Goal: Information Seeking & Learning: Find specific page/section

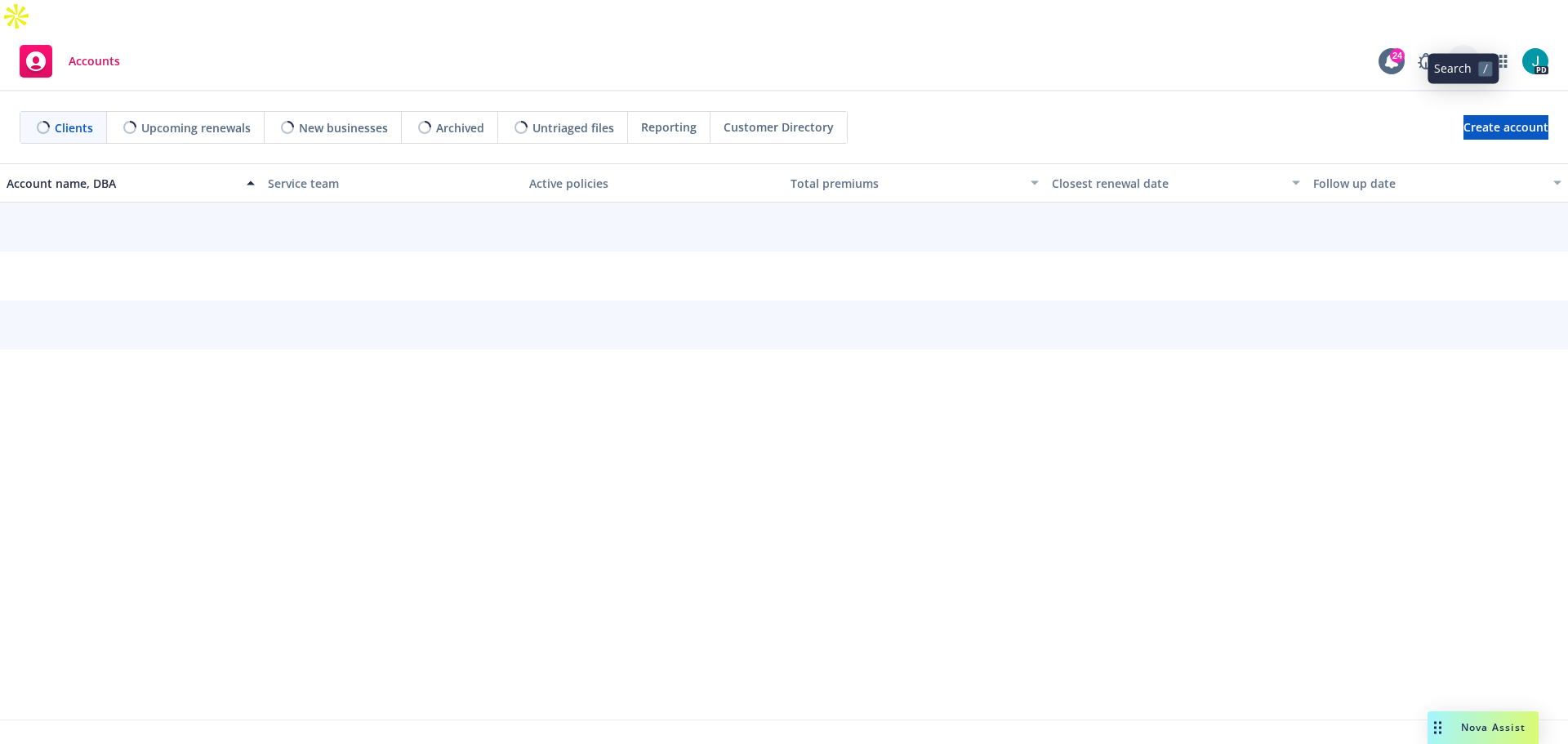
click at [1460, 54] on icon at bounding box center [1464, 61] width 15 height 15
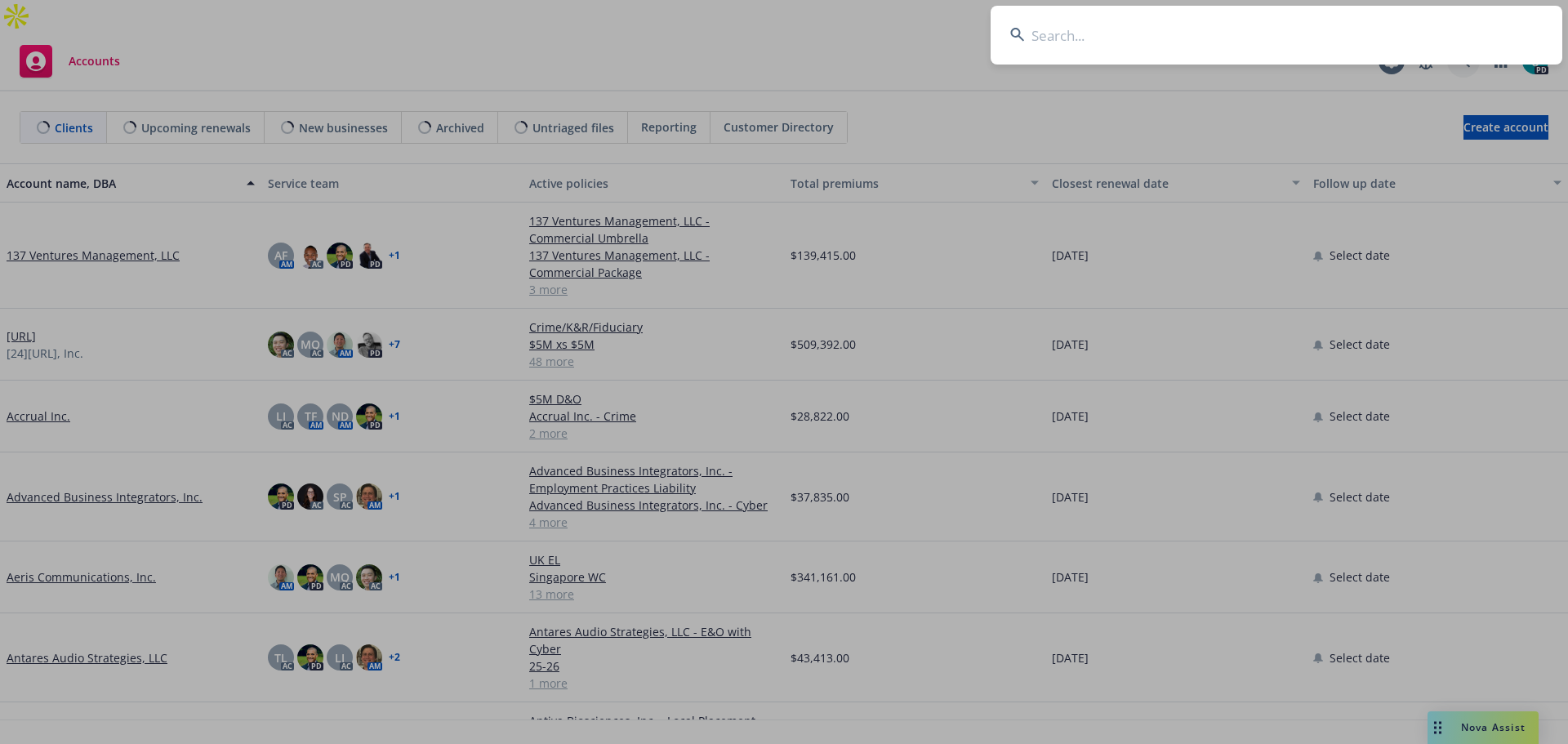
type input "N"
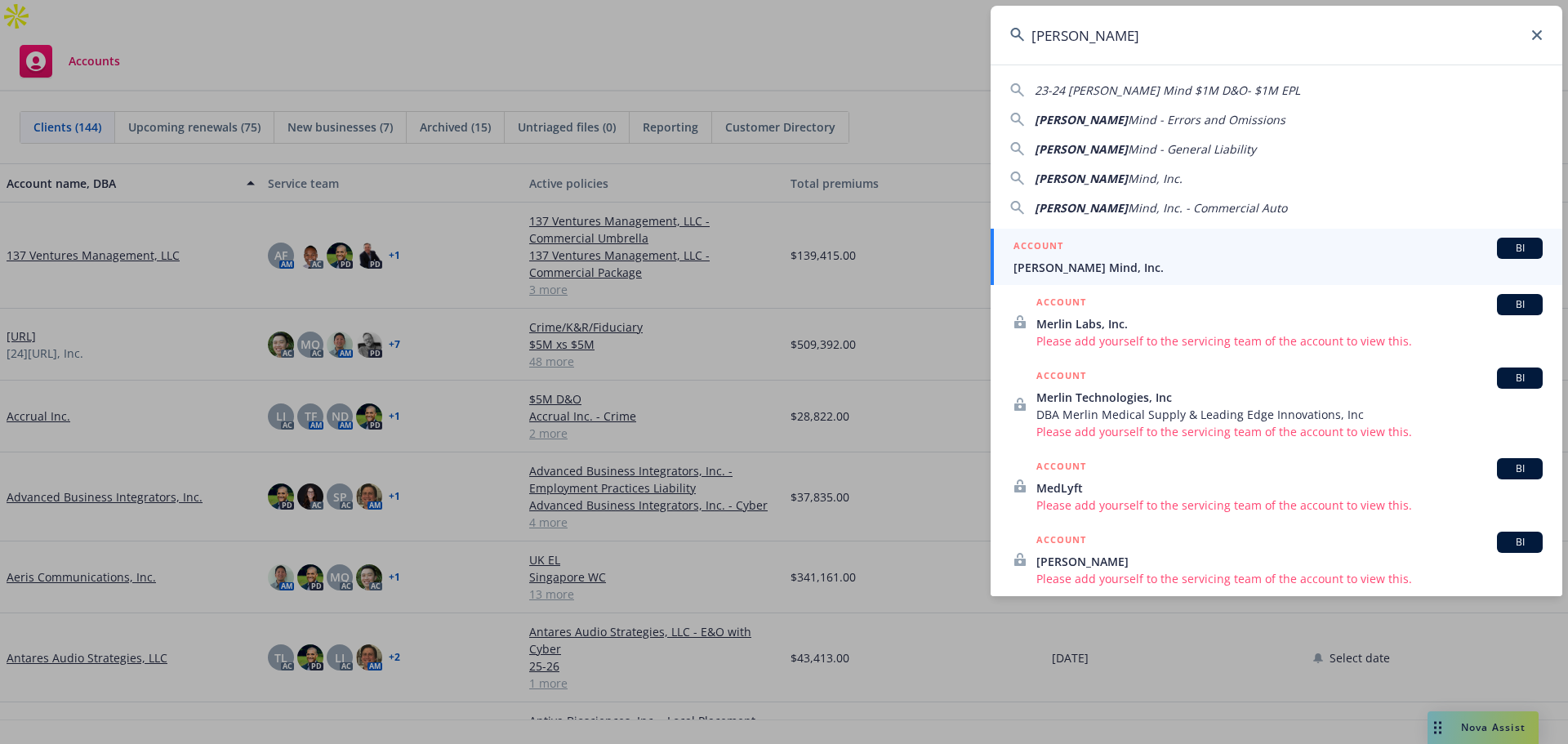
type input "Merlyn"
click at [1059, 272] on span "[PERSON_NAME] Mind, Inc." at bounding box center [1277, 267] width 529 height 17
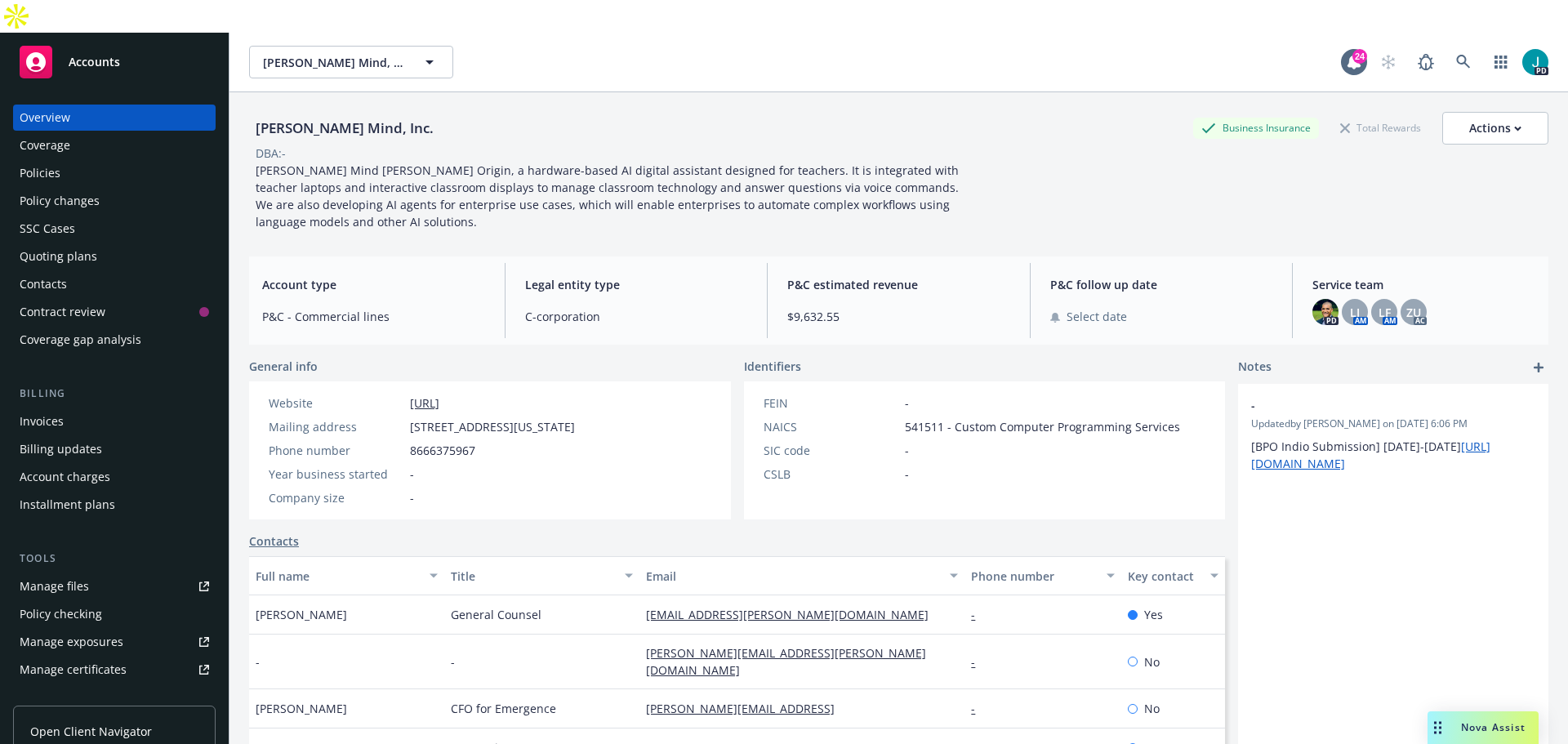
click at [128, 160] on div "Policies" at bounding box center [114, 173] width 190 height 26
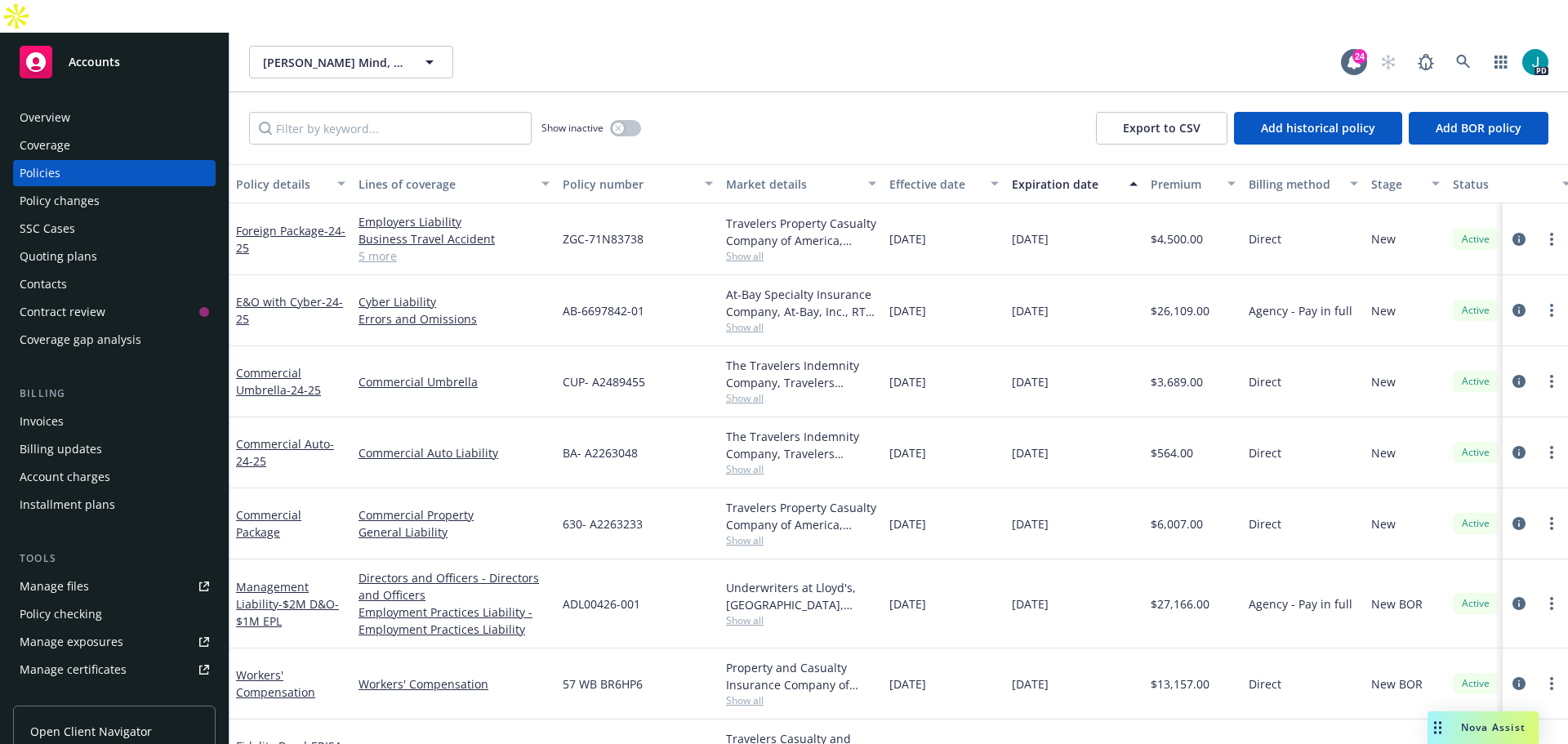
click at [79, 574] on div "Manage files" at bounding box center [55, 587] width 70 height 26
click at [1455, 46] on link at bounding box center [1463, 61] width 32 height 32
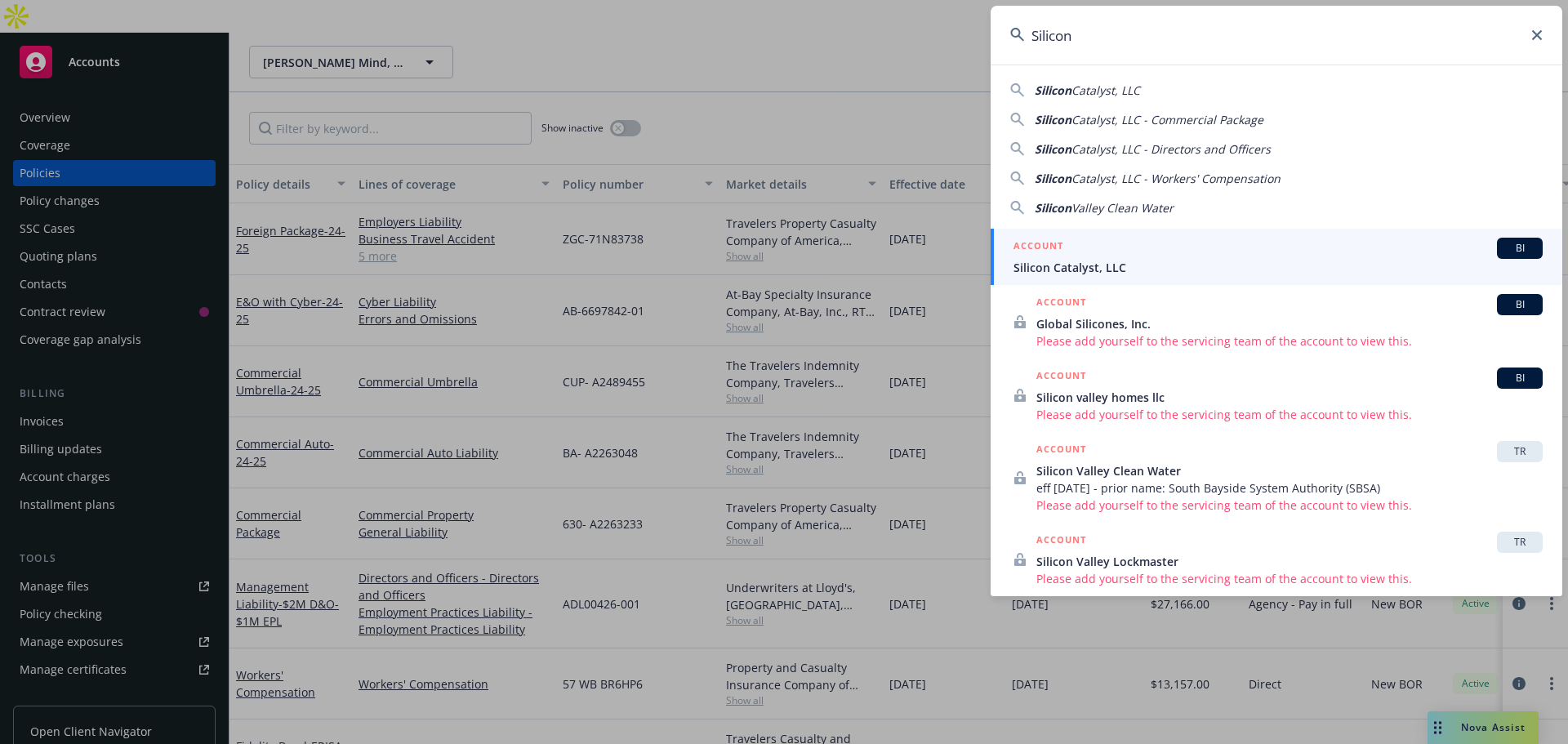
type input "Silicon"
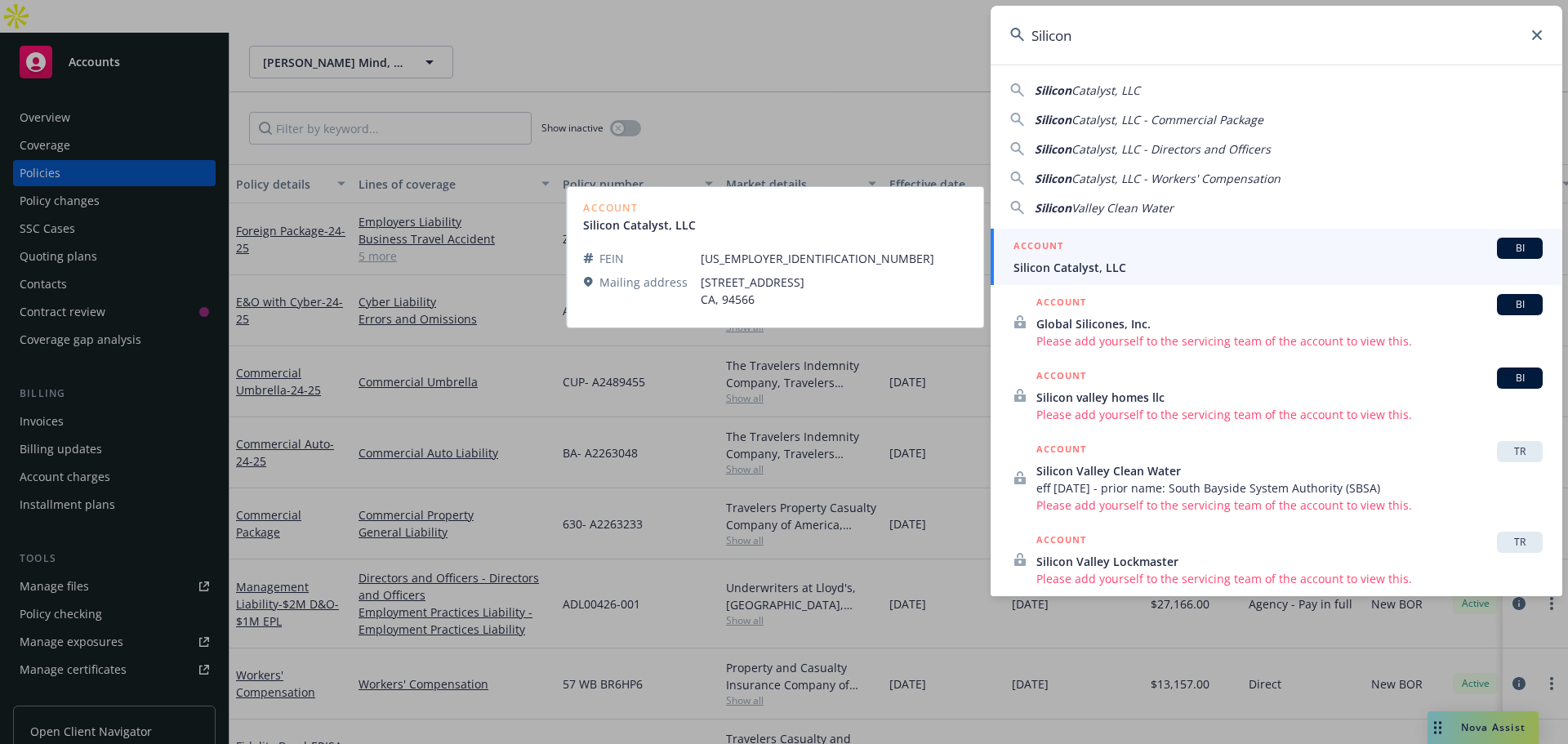
click at [1124, 264] on span "Silicon Catalyst, LLC" at bounding box center [1277, 267] width 529 height 17
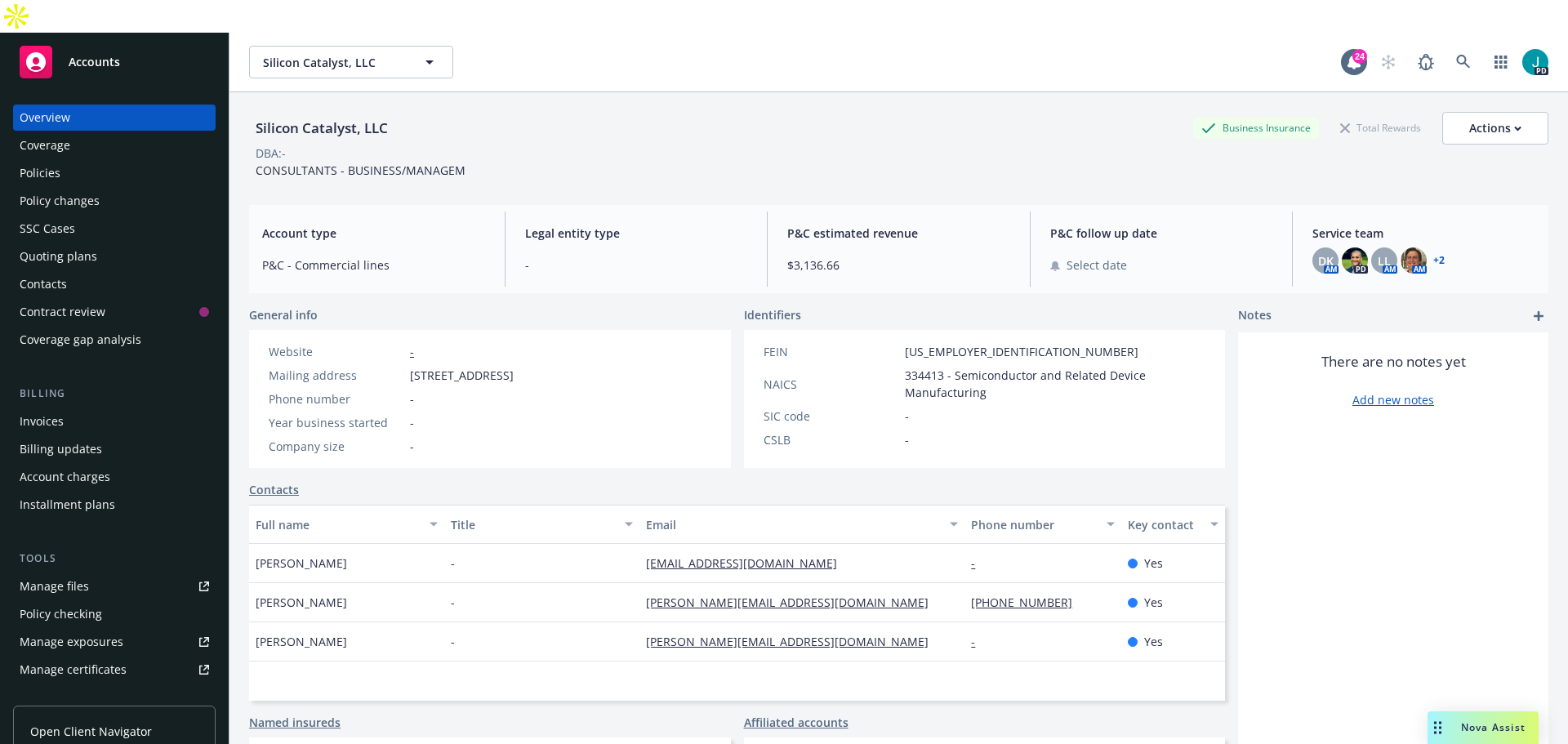
click at [84, 160] on div "Policies" at bounding box center [114, 173] width 190 height 26
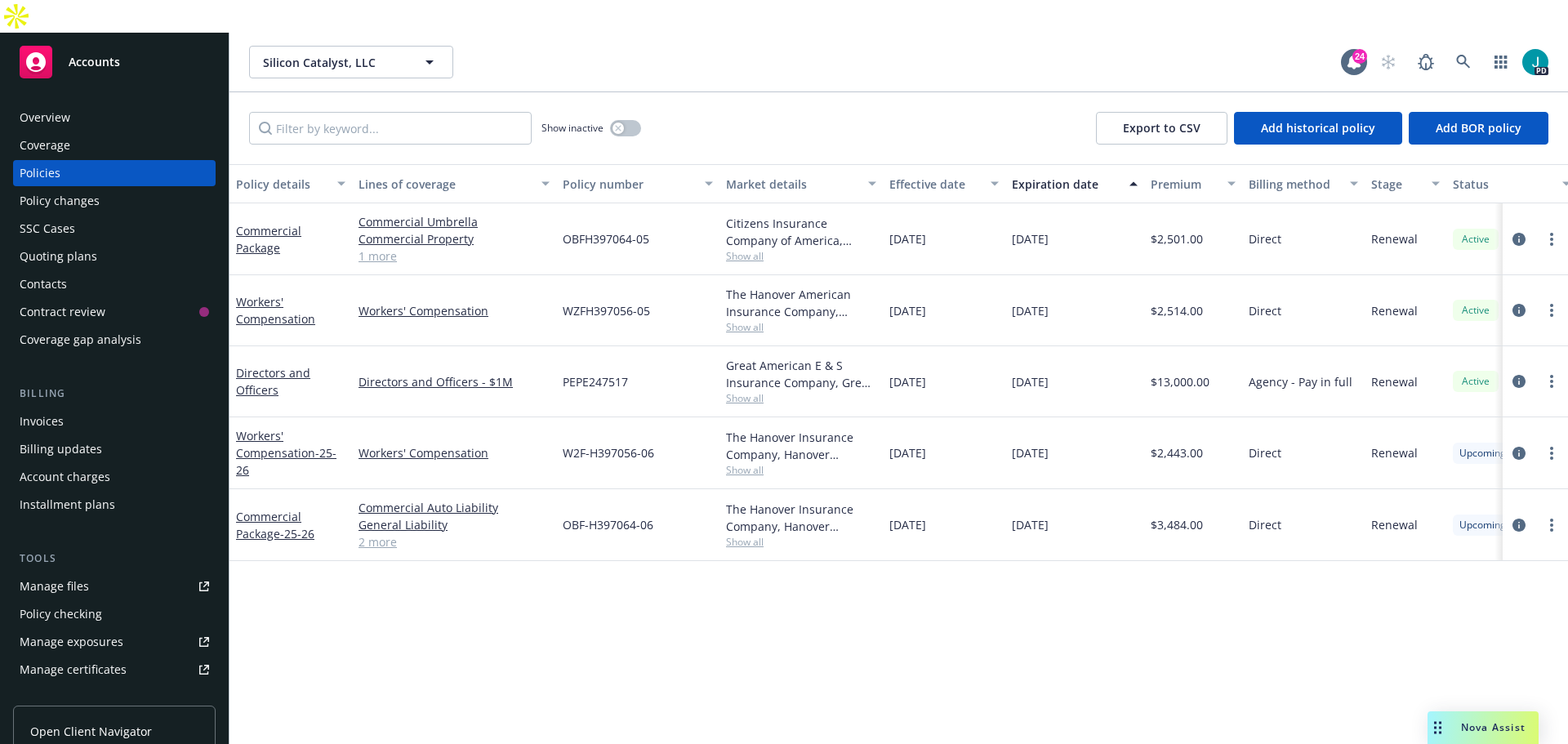
click at [81, 104] on div "Overview" at bounding box center [114, 118] width 190 height 26
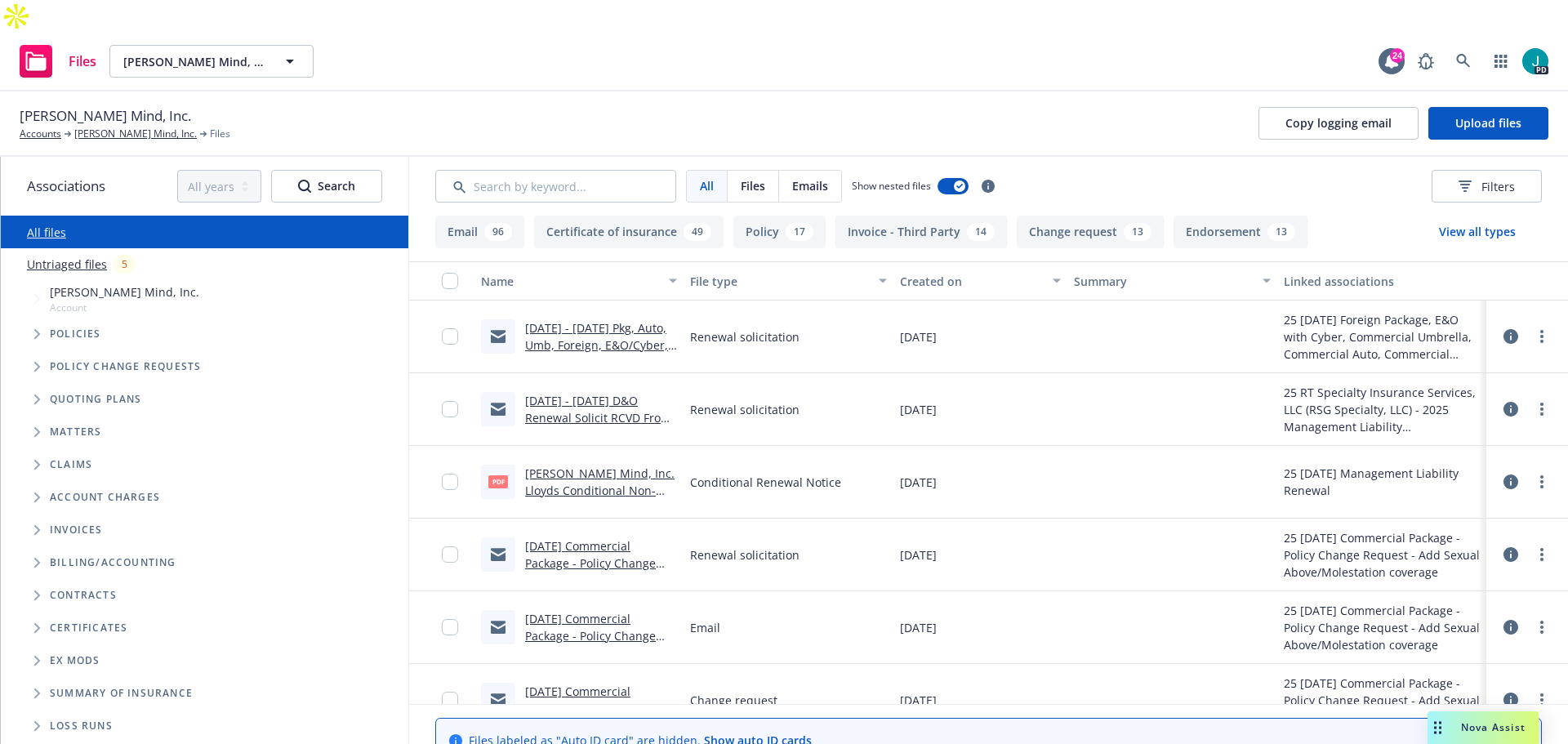
click at [548, 320] on link "[DATE] - [DATE] Pkg, Auto, Umb, Foreign, E&O/Cyber, D&O Renewal Solicit EM to I…" at bounding box center [598, 353] width 146 height 67
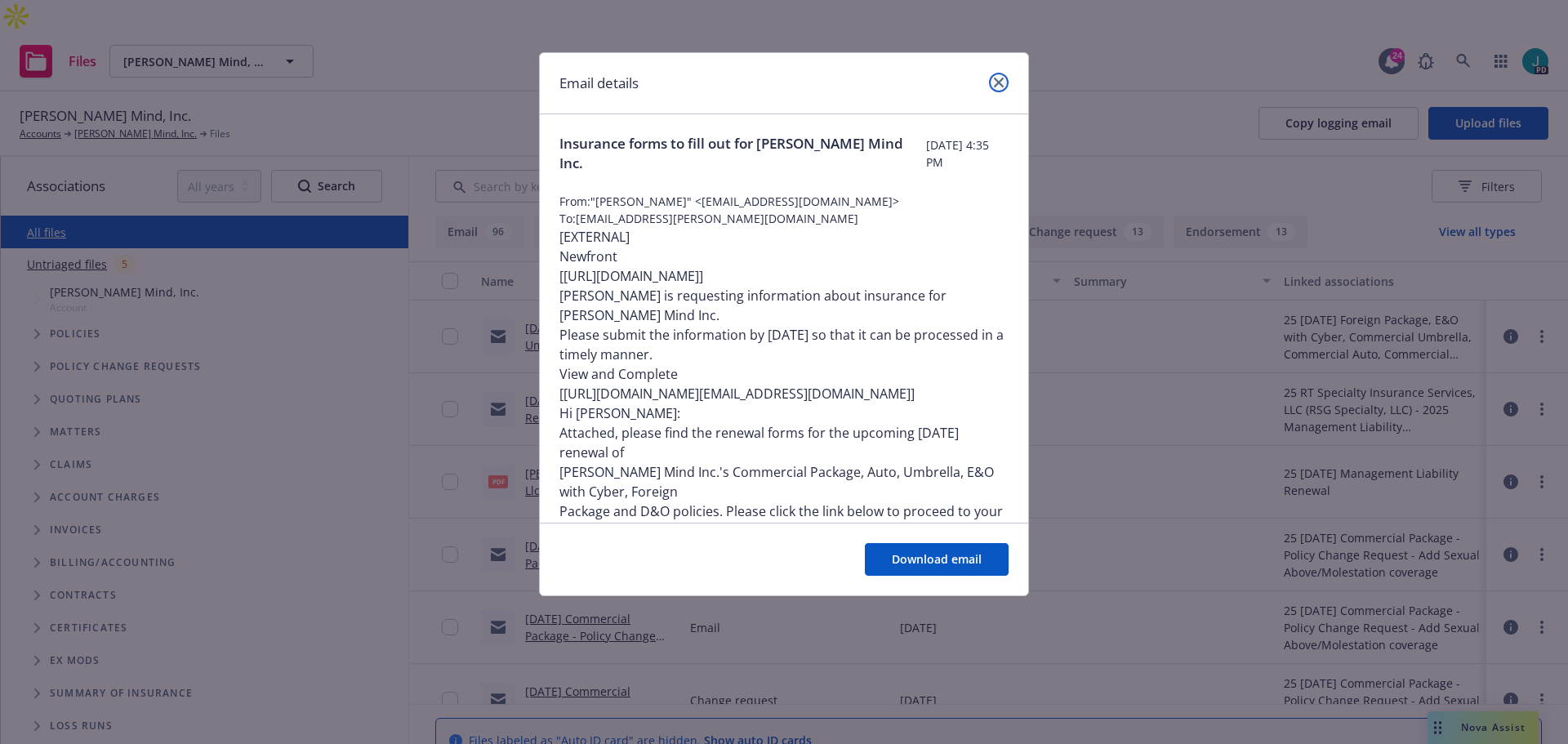
click at [1003, 87] on icon "close" at bounding box center [999, 83] width 10 height 10
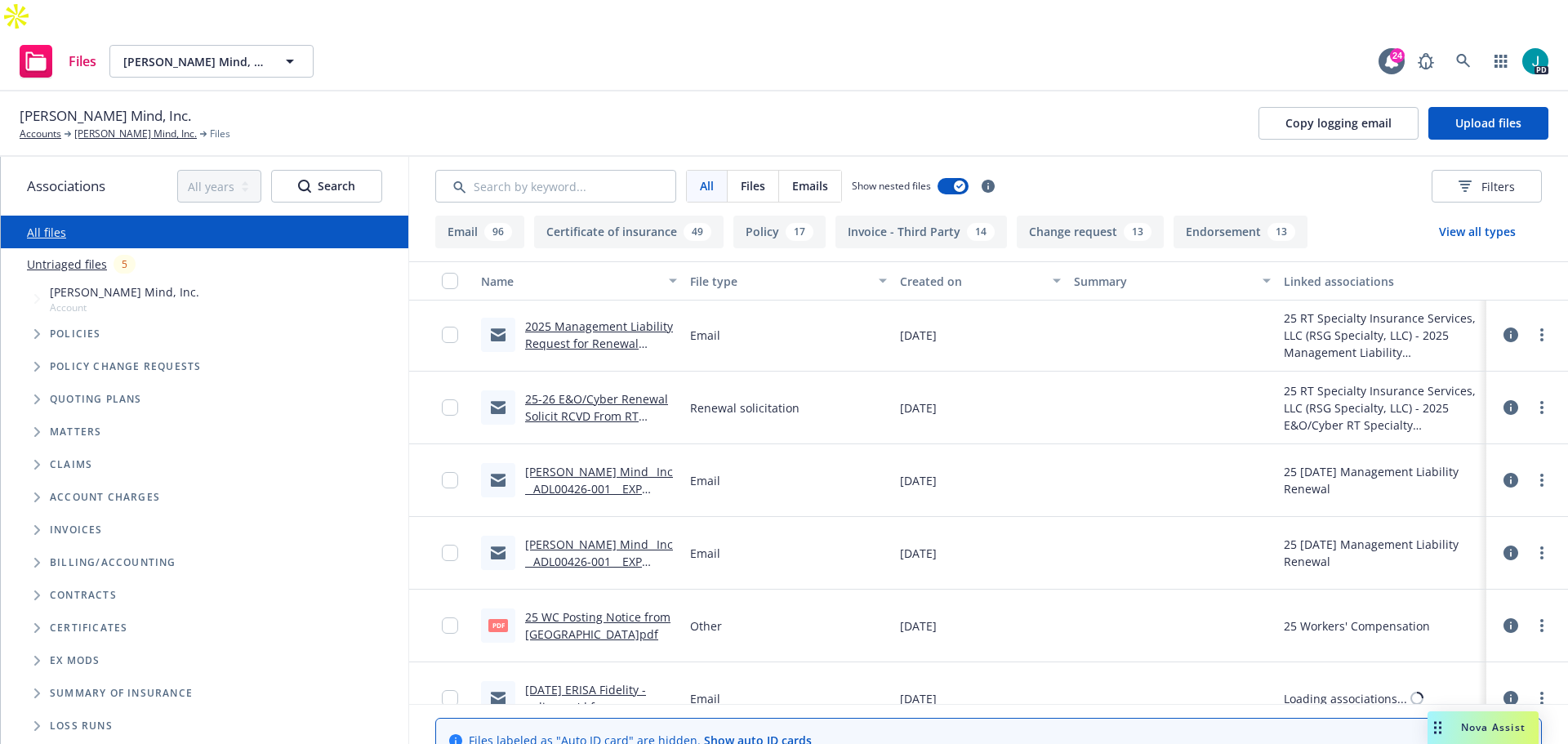
scroll to position [408, 0]
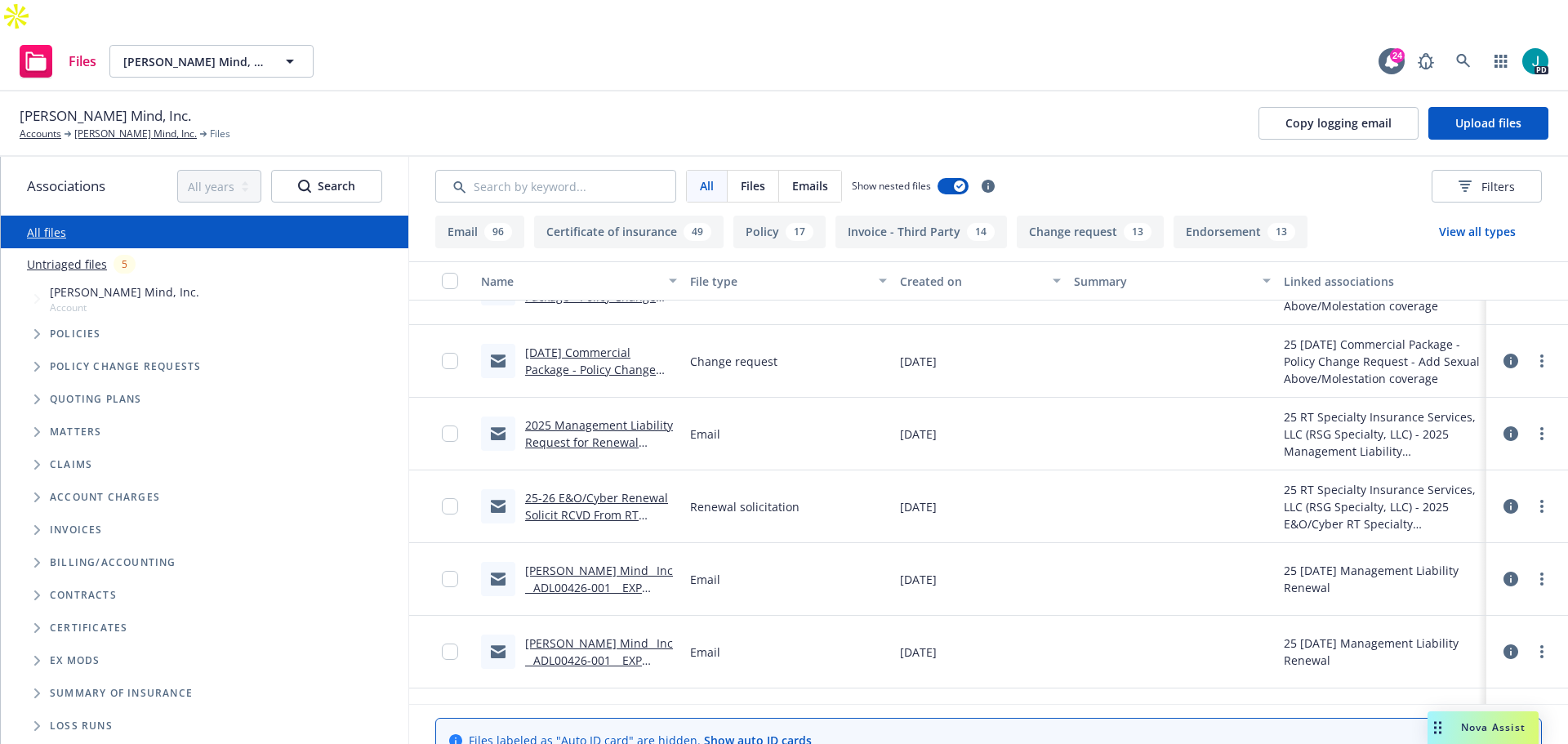
click at [605, 344] on link "[DATE] Commercial Package - Policy Change Request - Add Sexual Above/Molestatio…" at bounding box center [590, 395] width 131 height 101
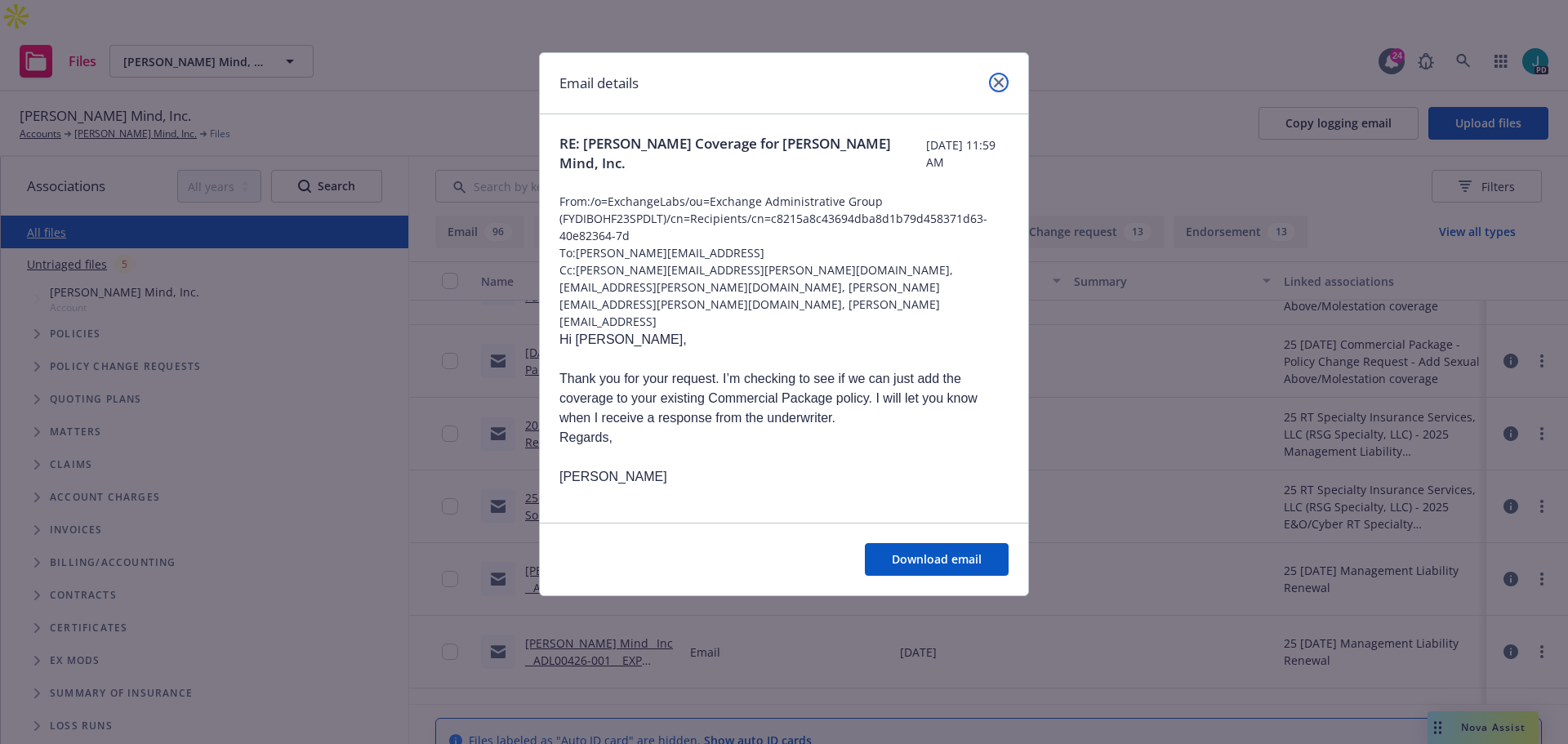
click at [997, 88] on link "close" at bounding box center [999, 83] width 20 height 20
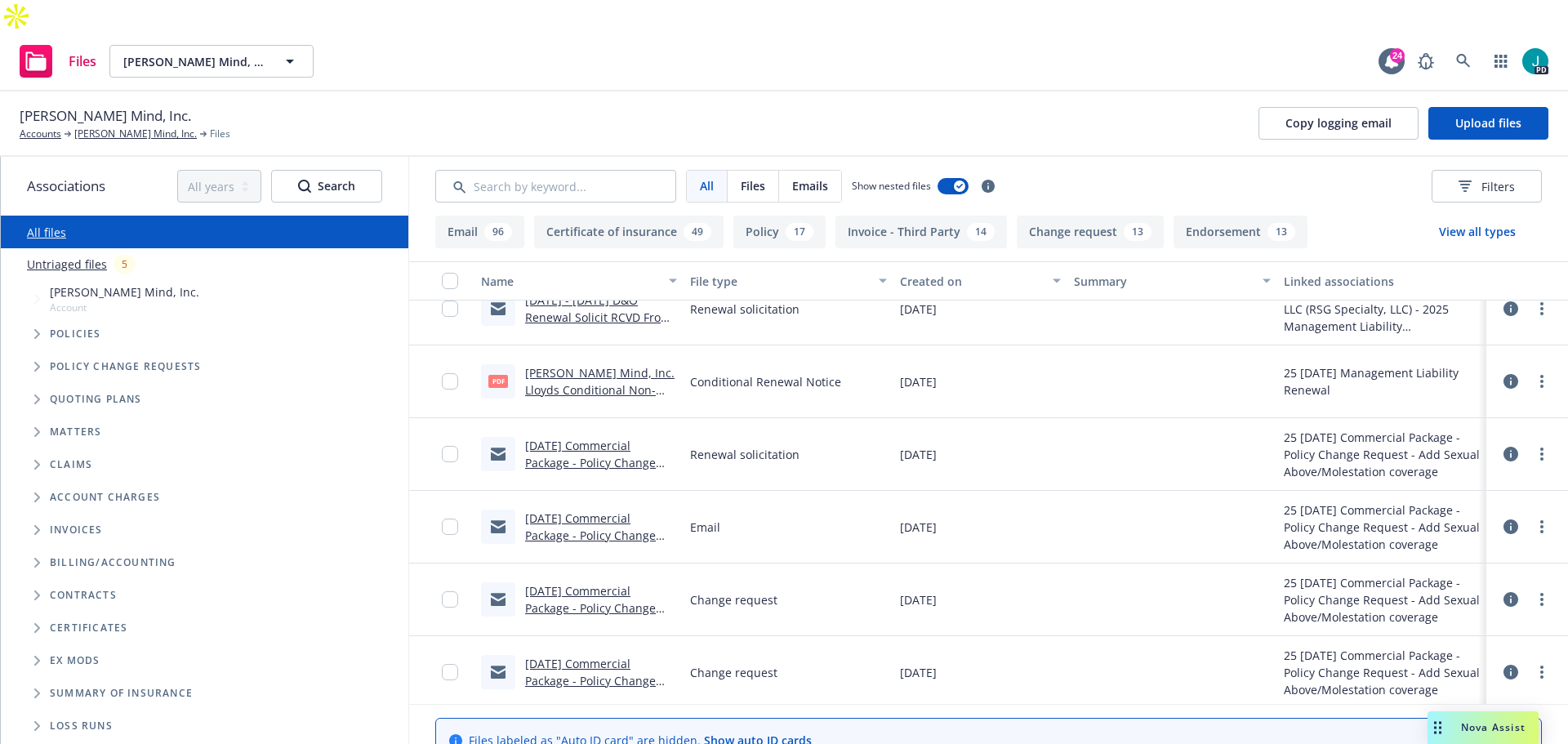
scroll to position [0, 0]
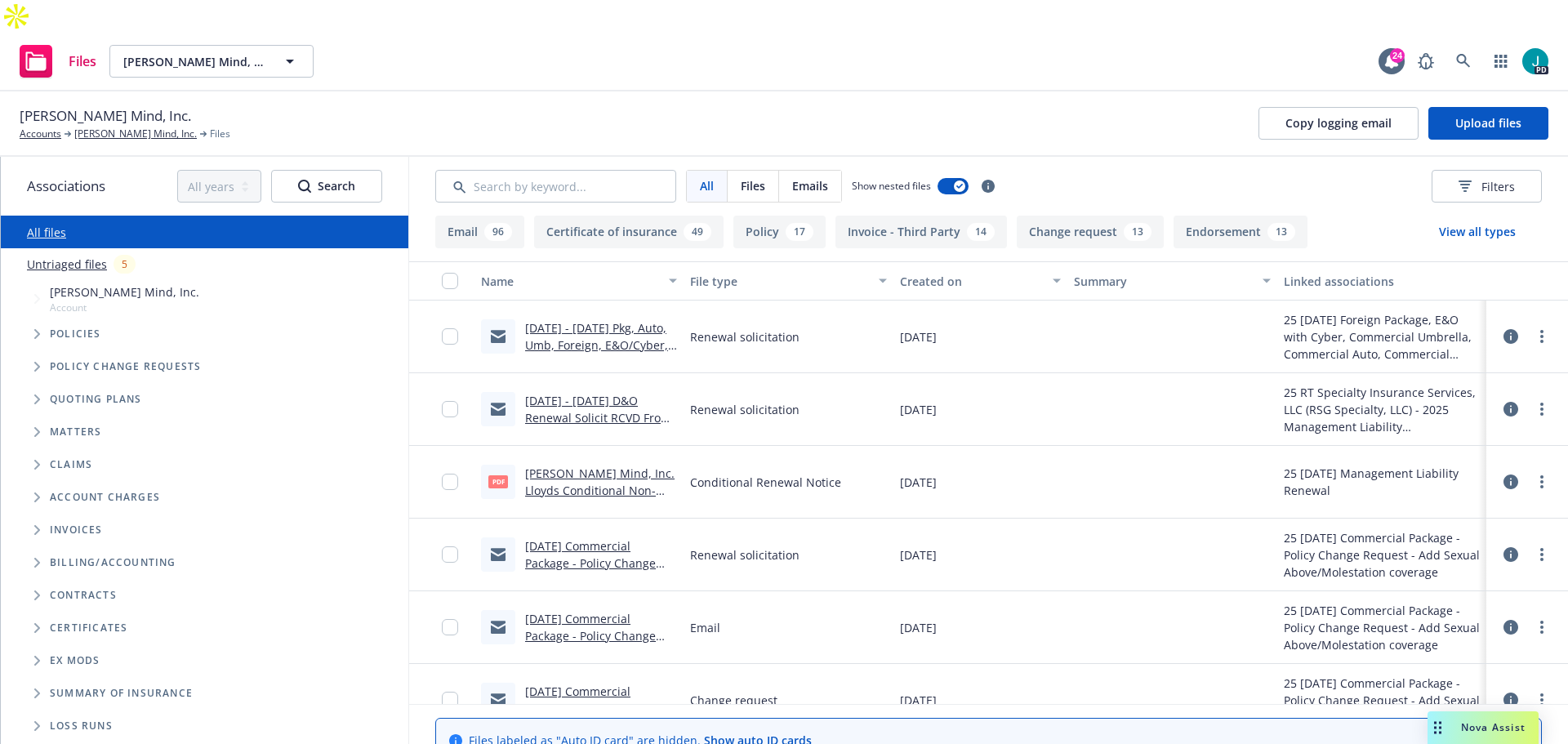
click at [1204, 215] on button "Endorsement 13" at bounding box center [1241, 231] width 134 height 32
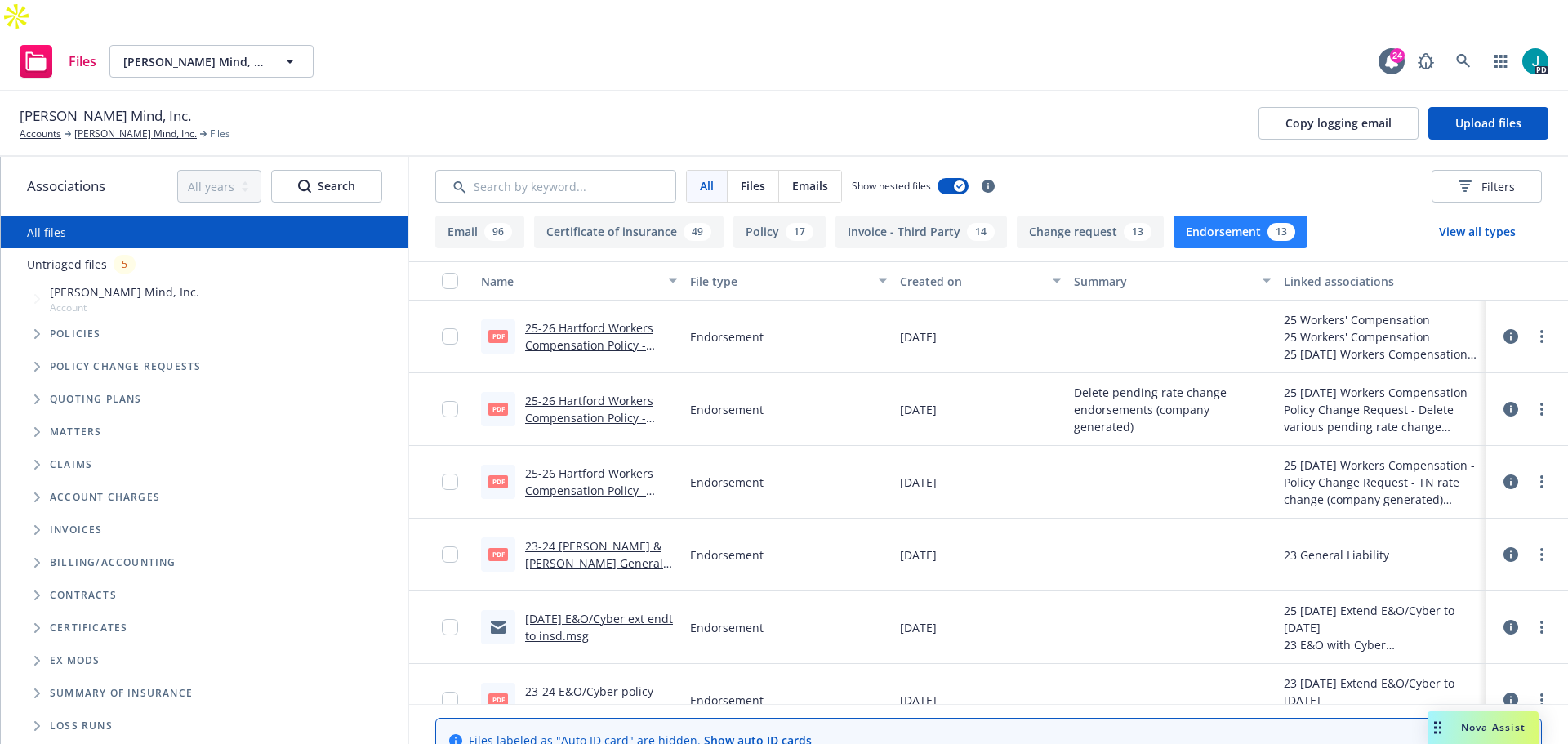
click at [1097, 215] on button "Change request 13" at bounding box center [1090, 231] width 147 height 32
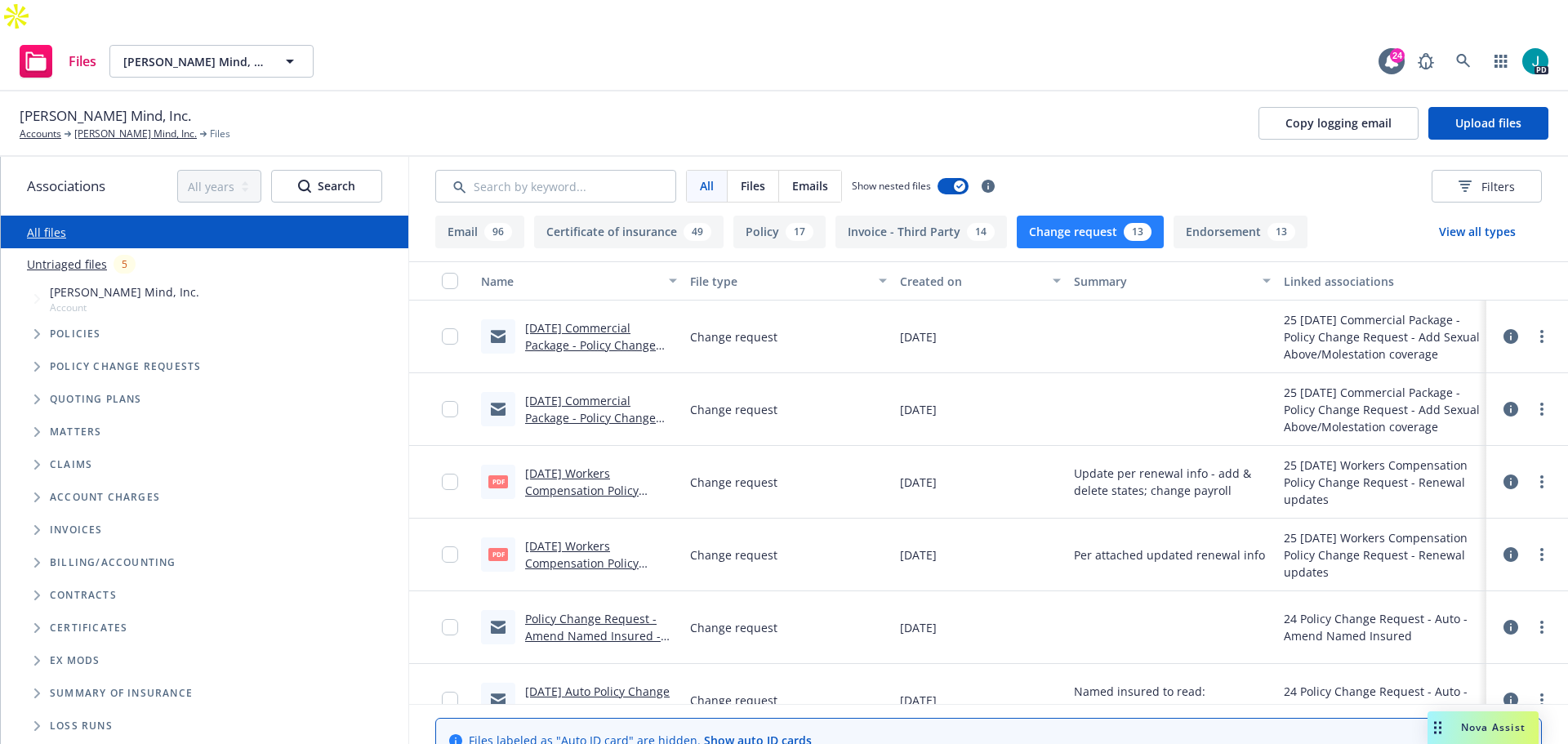
click at [967, 223] on div "14" at bounding box center [981, 232] width 28 height 18
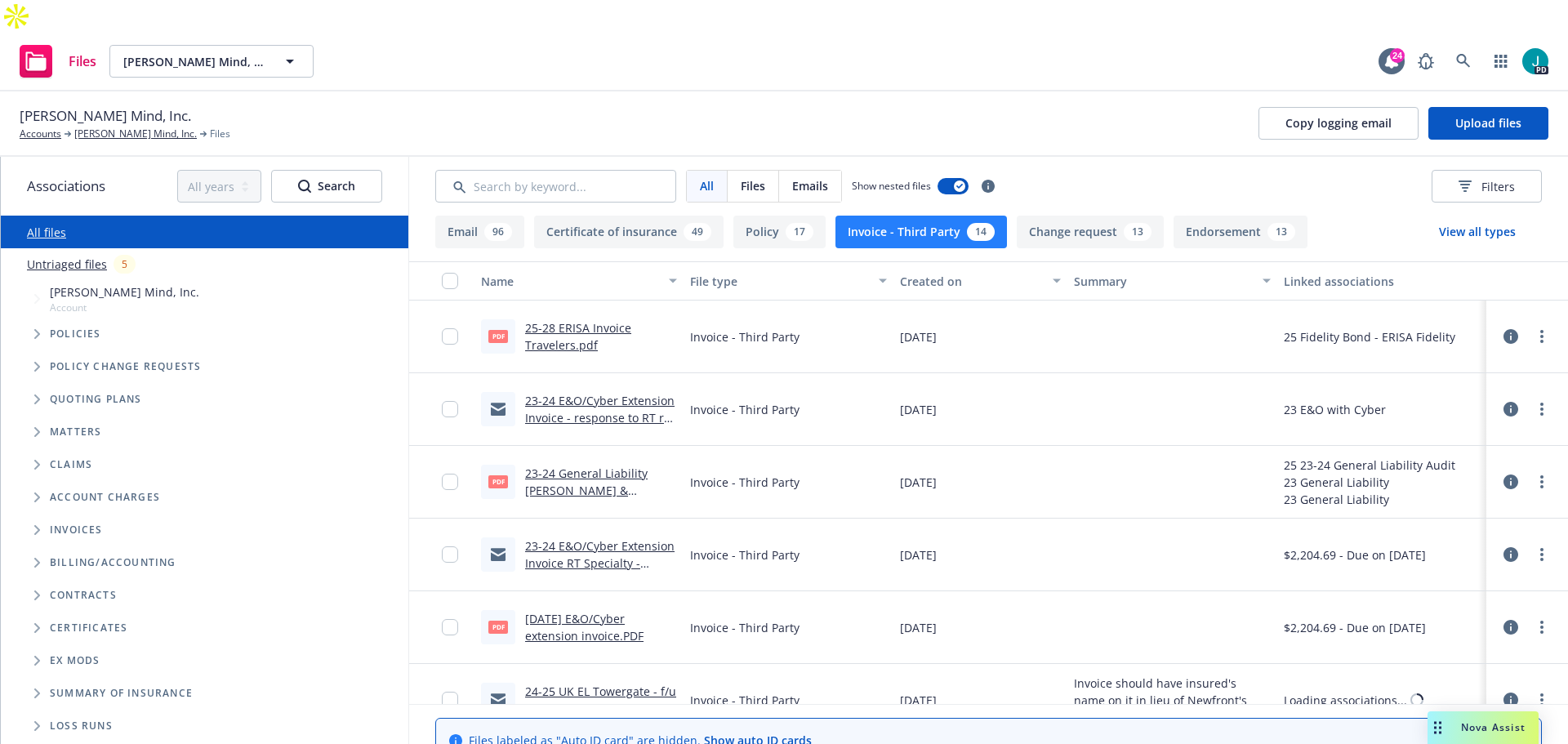
click at [547, 215] on button "Certificate of insurance 49" at bounding box center [628, 231] width 190 height 32
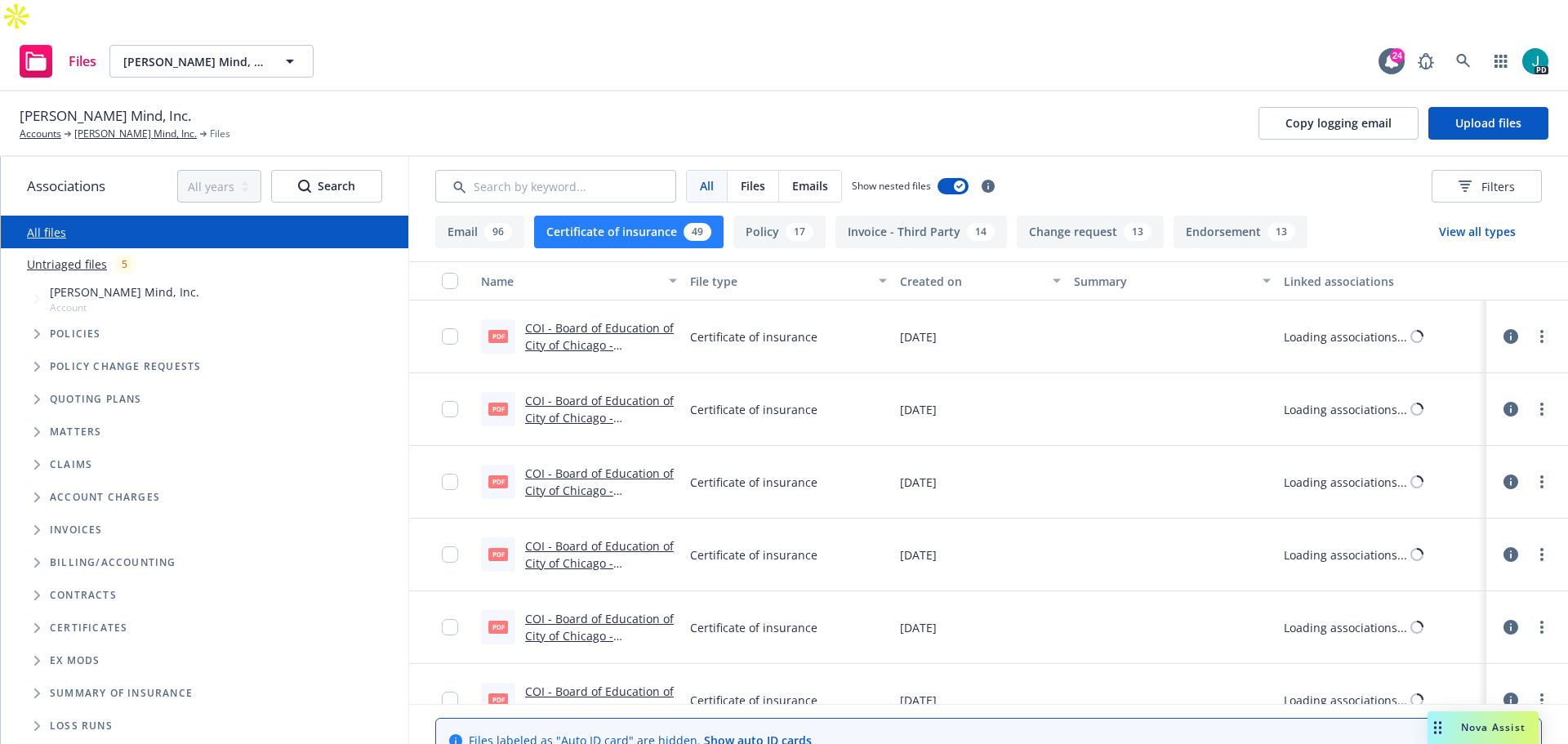
click at [486, 223] on div "96" at bounding box center [498, 232] width 28 height 18
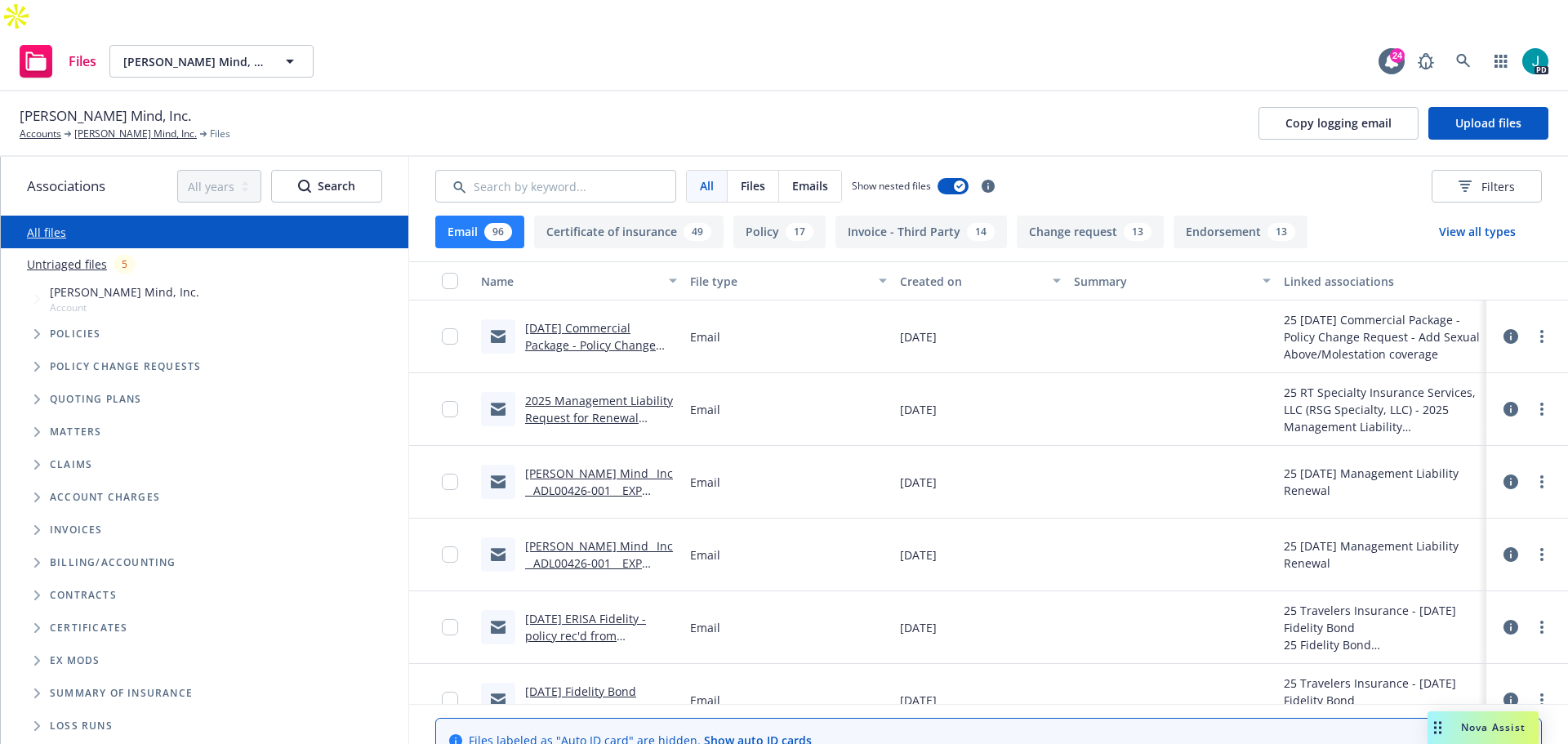
click at [1044, 215] on button "Change request 13" at bounding box center [1090, 231] width 147 height 32
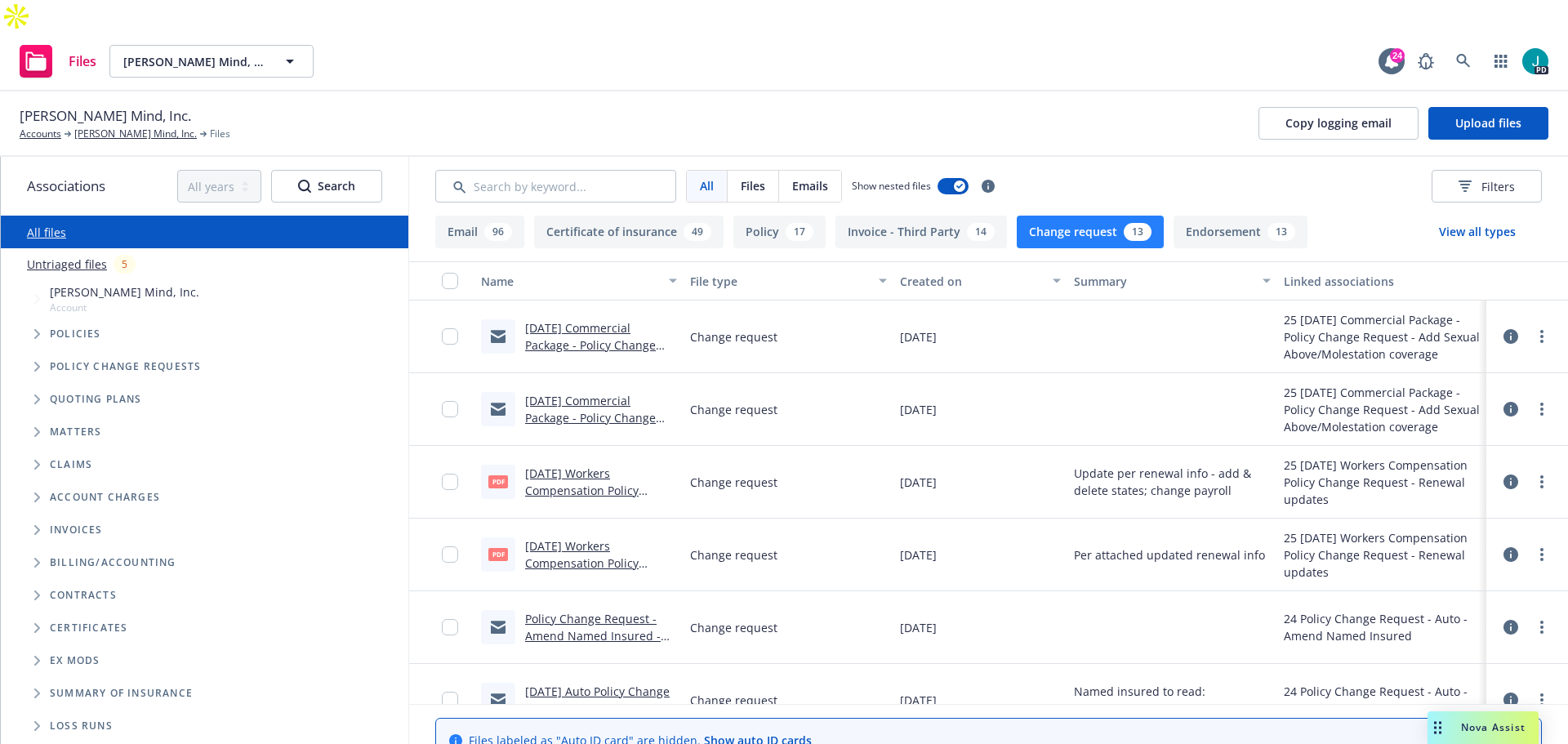
click at [507, 215] on button "Email 96" at bounding box center [480, 231] width 89 height 32
